Goal: Task Accomplishment & Management: Use online tool/utility

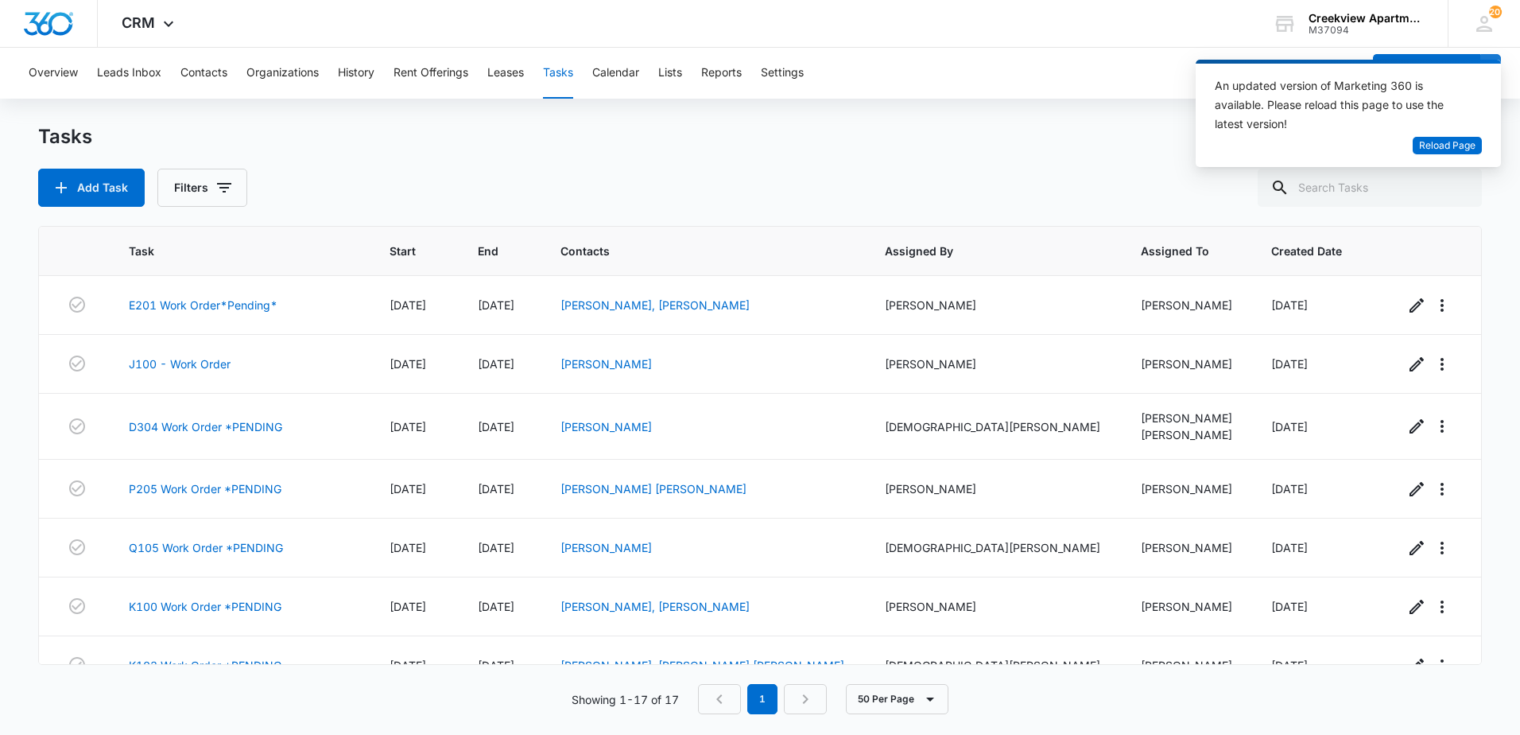
scroll to position [619, 0]
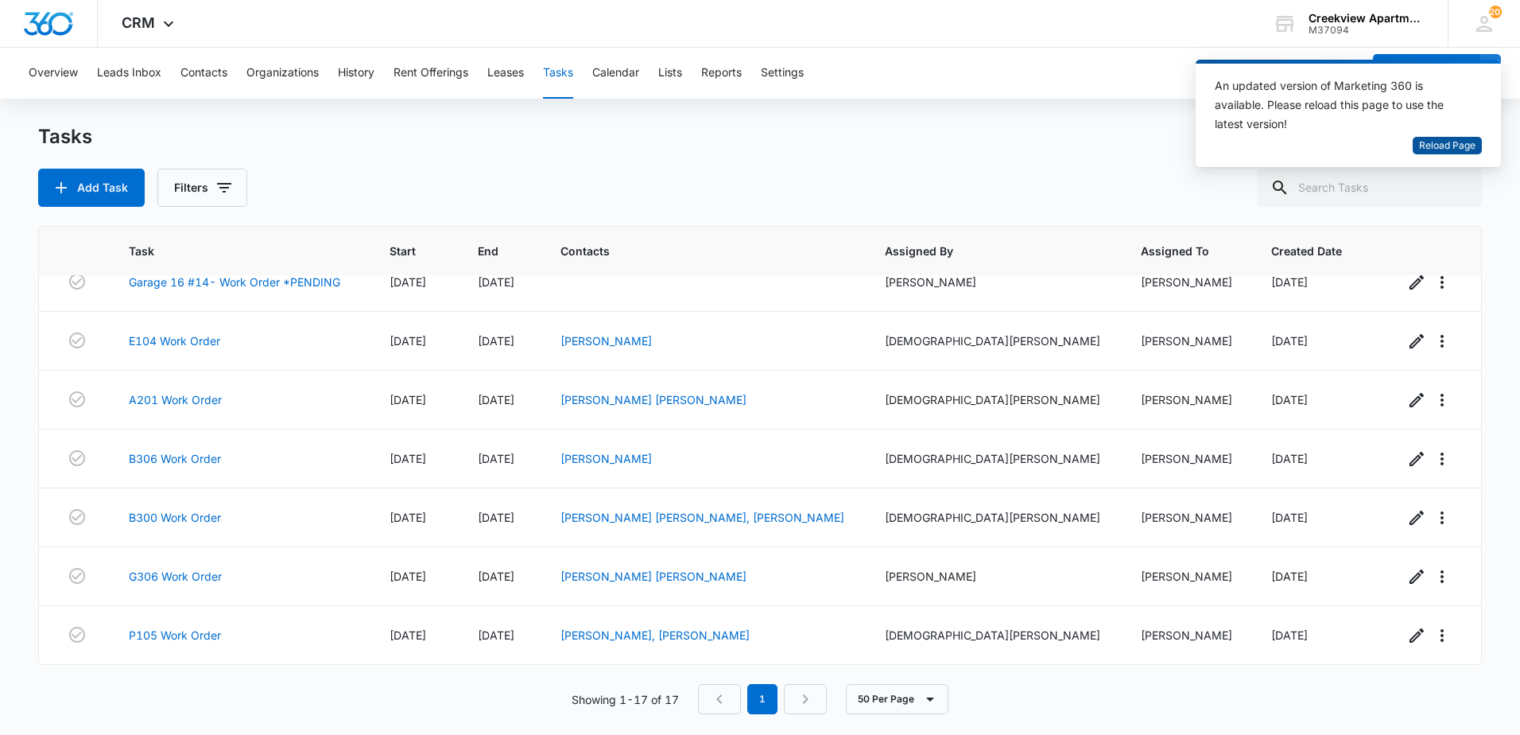
click at [1458, 145] on span "Reload Page" at bounding box center [1447, 145] width 56 height 15
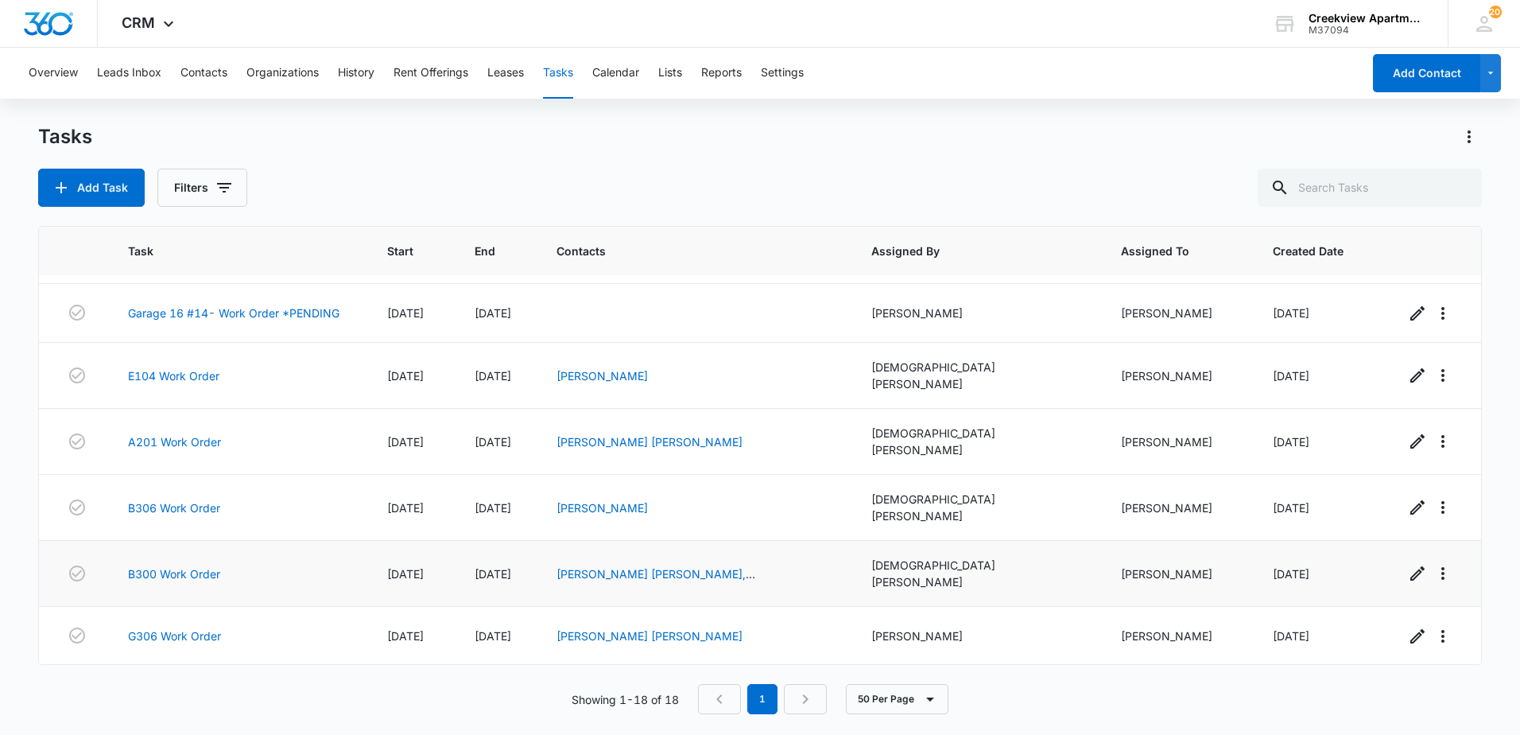
scroll to position [685, 0]
